Goal: Task Accomplishment & Management: Complete application form

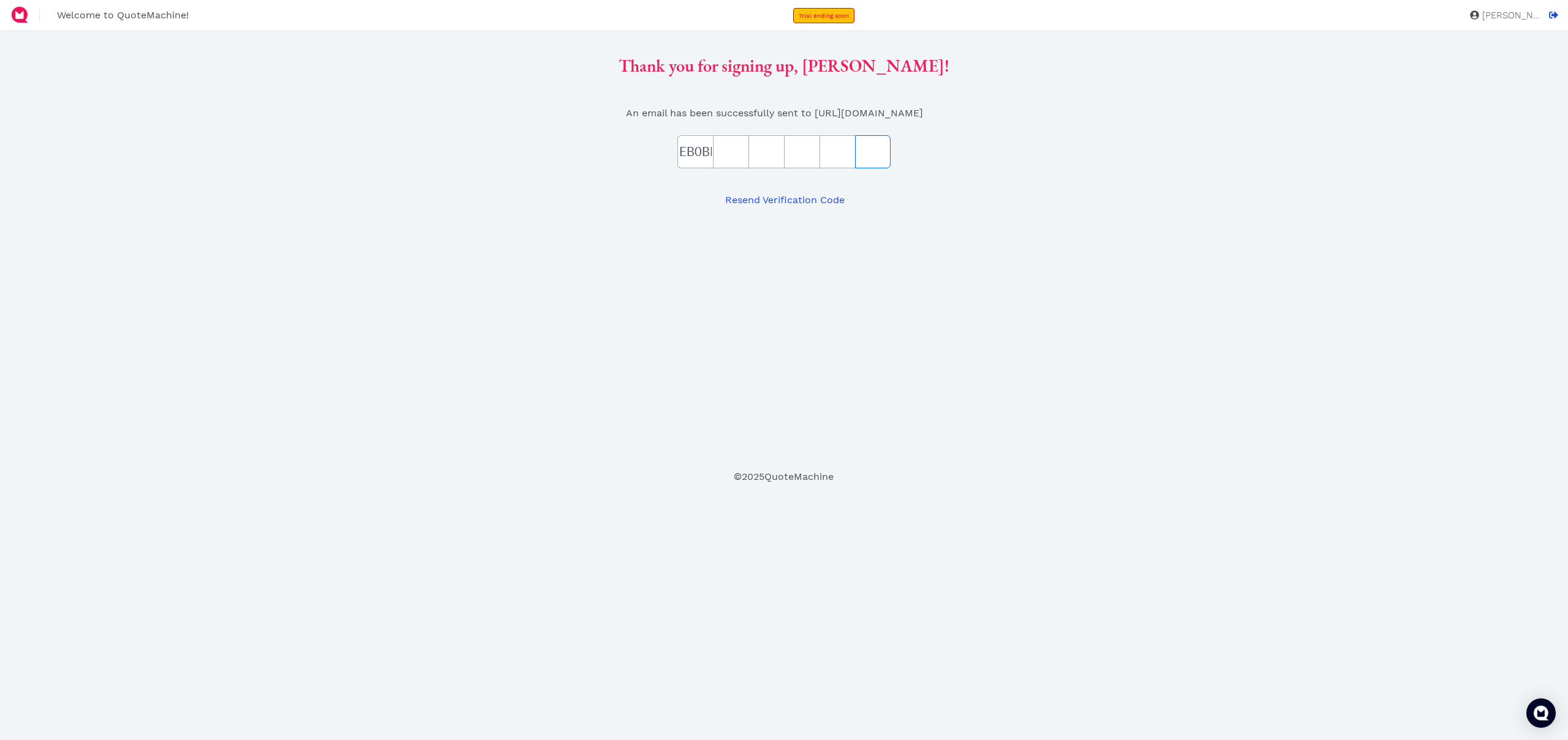
type input "E"
type input "B"
type input "0"
type input "B"
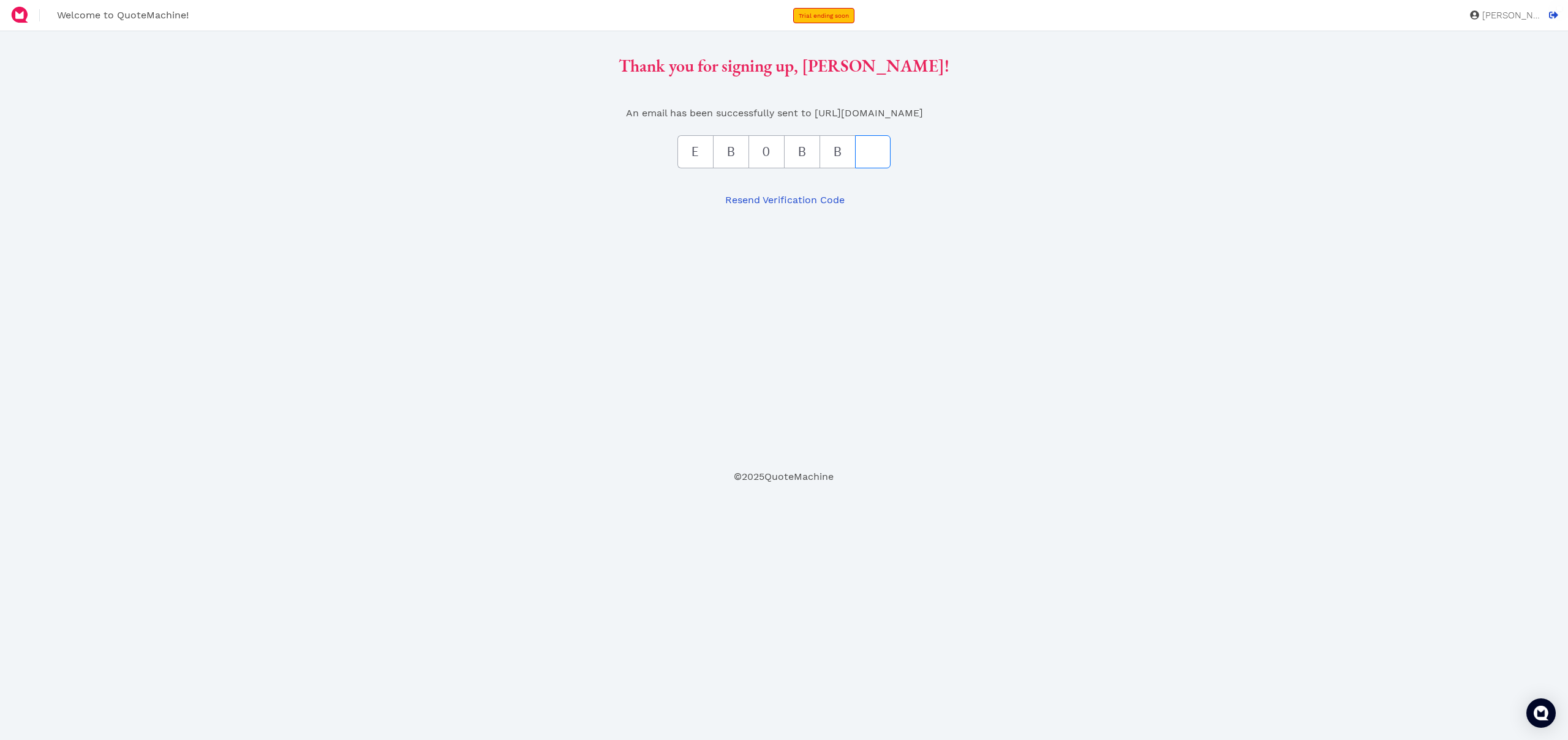
type input "E"
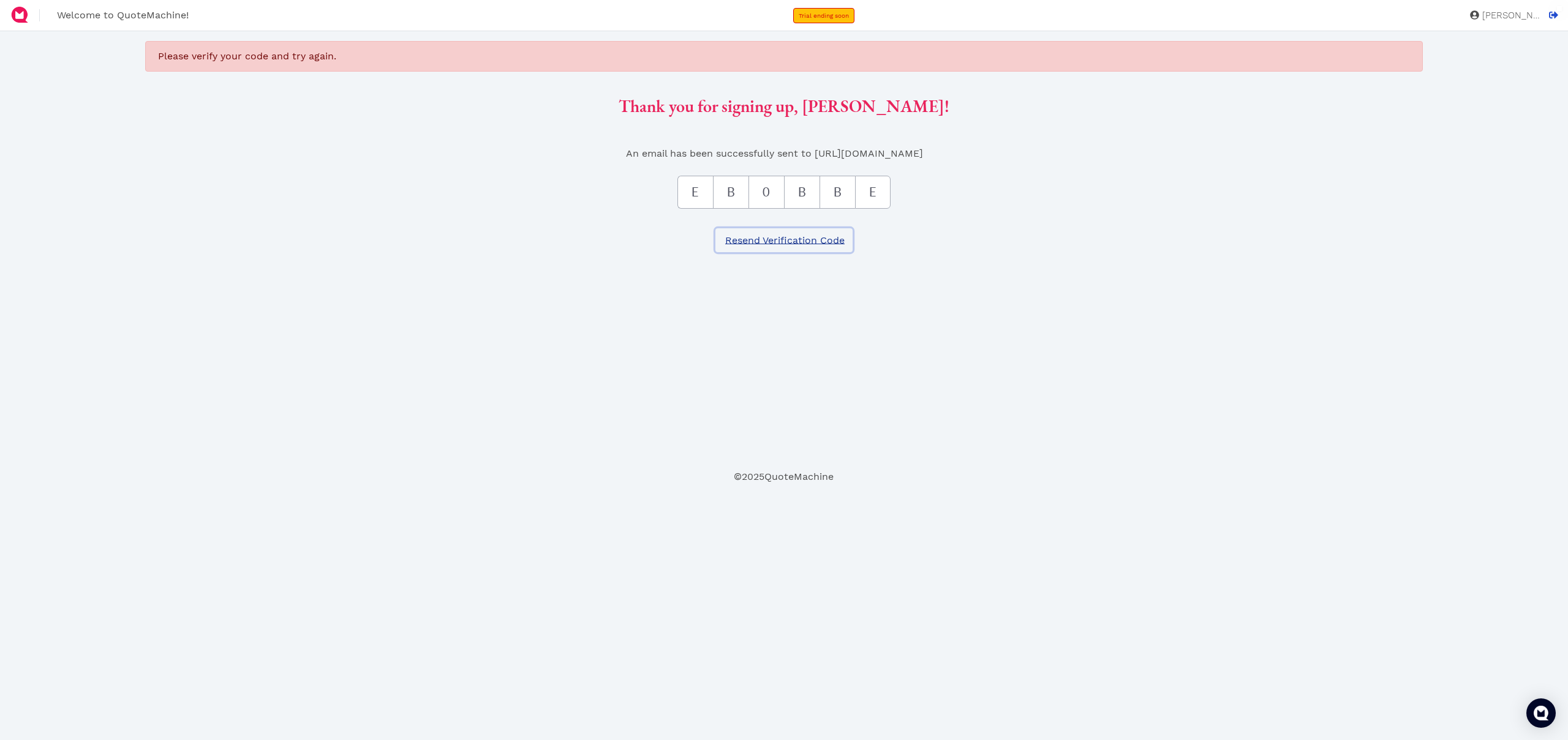
click at [803, 234] on button "Resend Verification Code" at bounding box center [784, 240] width 137 height 24
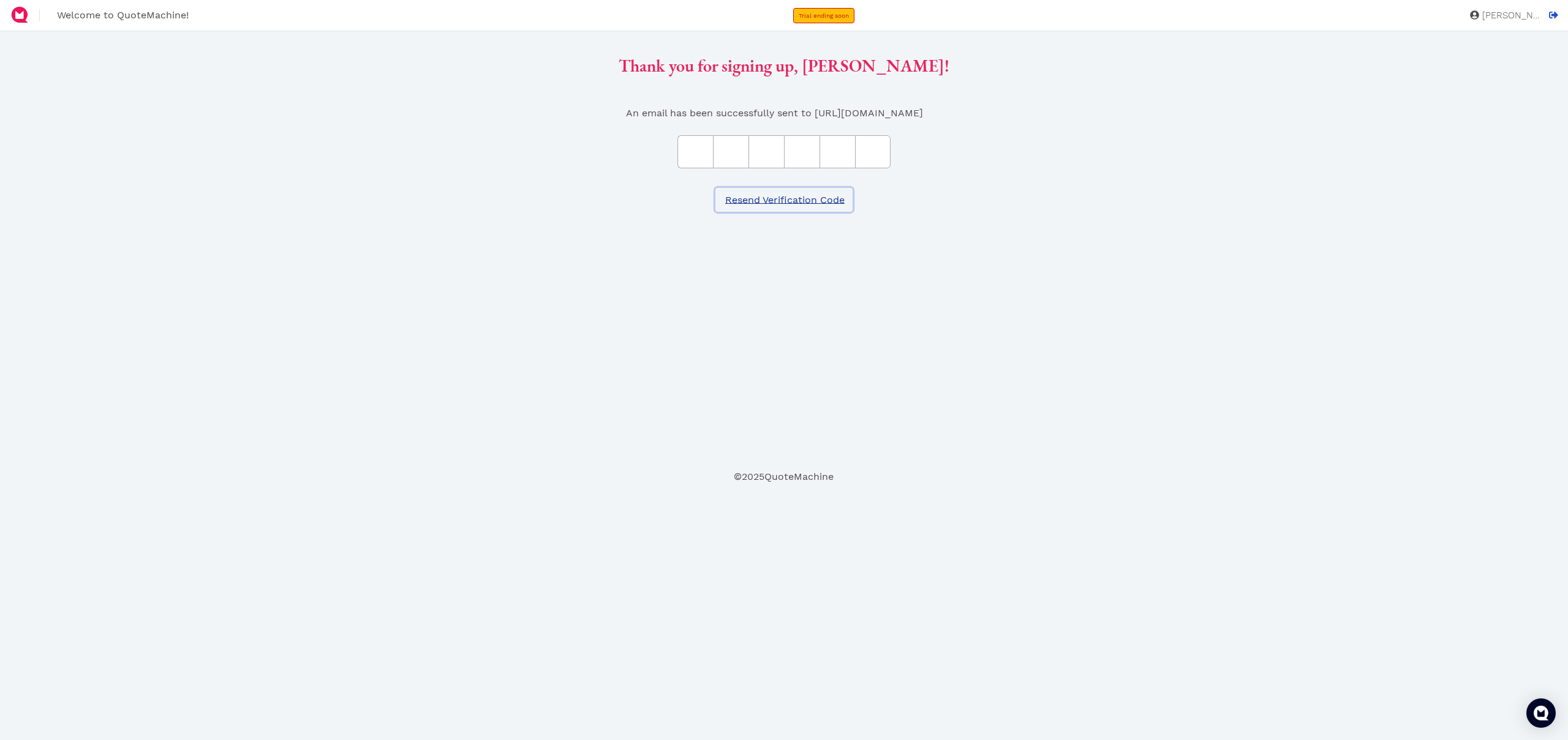
click at [770, 211] on button "Resend Verification Code" at bounding box center [784, 200] width 137 height 24
